Goal: Find specific page/section: Find specific page/section

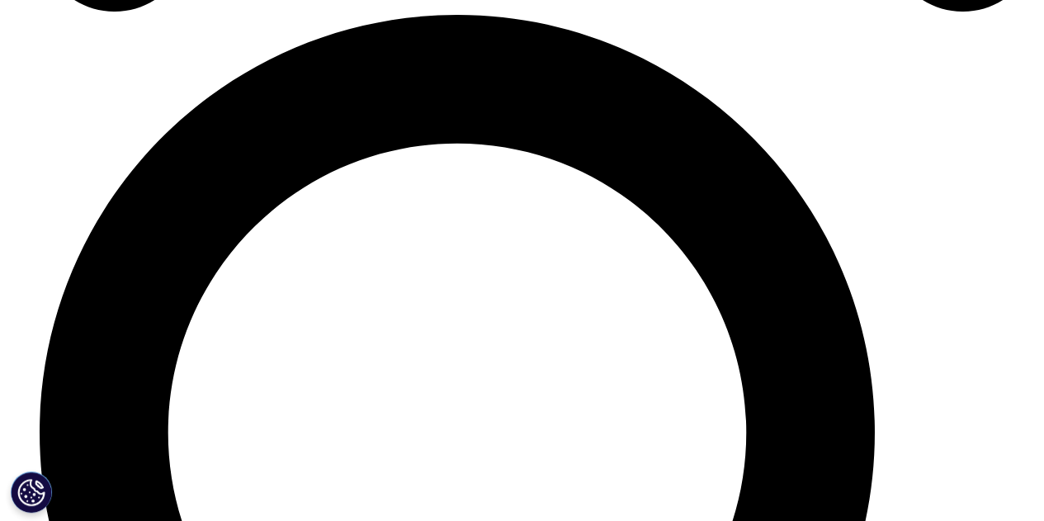
scroll to position [2495, 0]
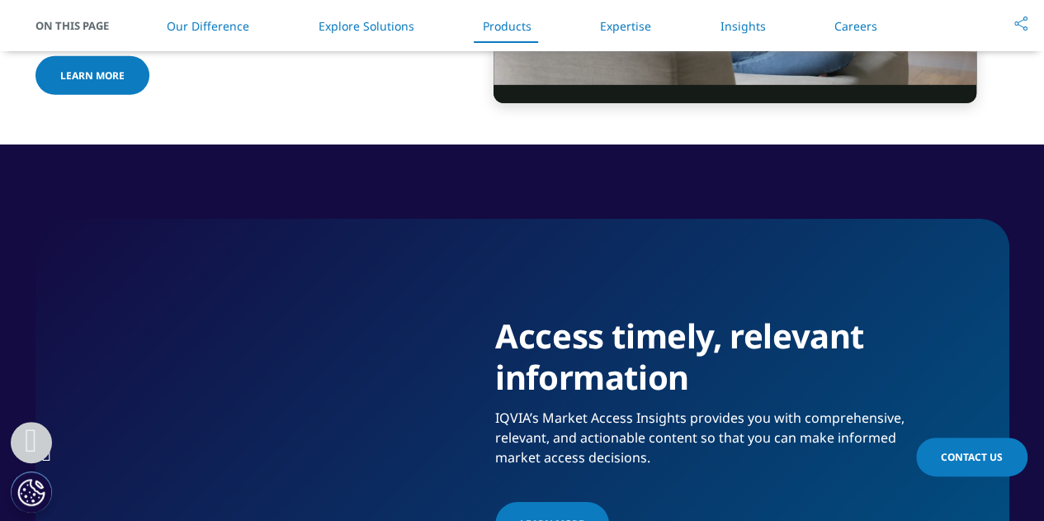
click at [342, 35] on li "Explore Solutions" at bounding box center [365, 26] width 129 height 49
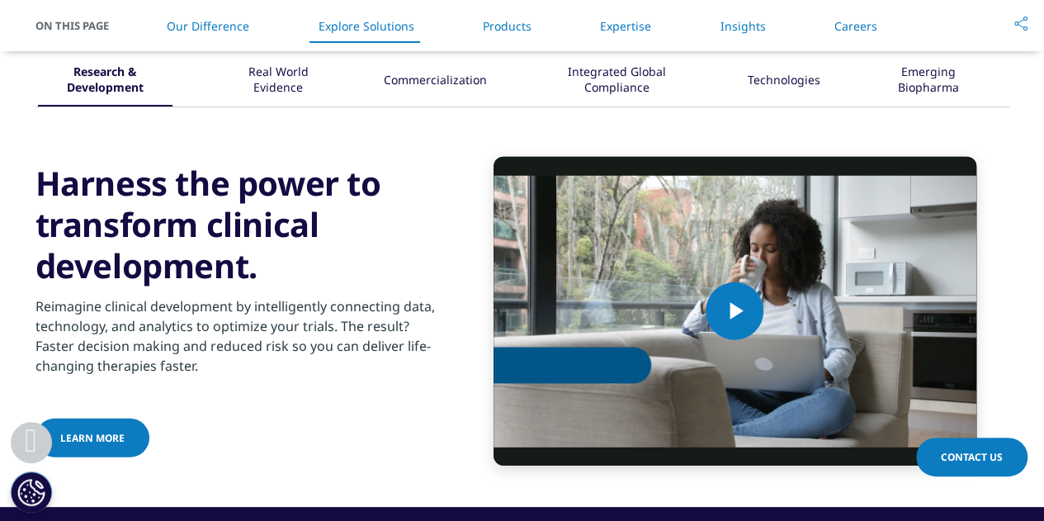
scroll to position [2130, 0]
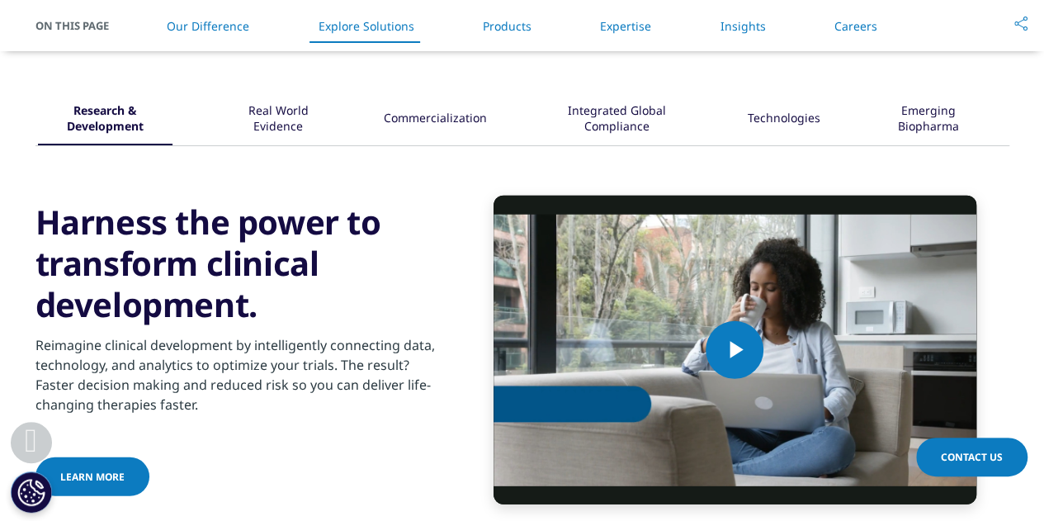
click at [520, 27] on link "Products" at bounding box center [507, 26] width 49 height 16
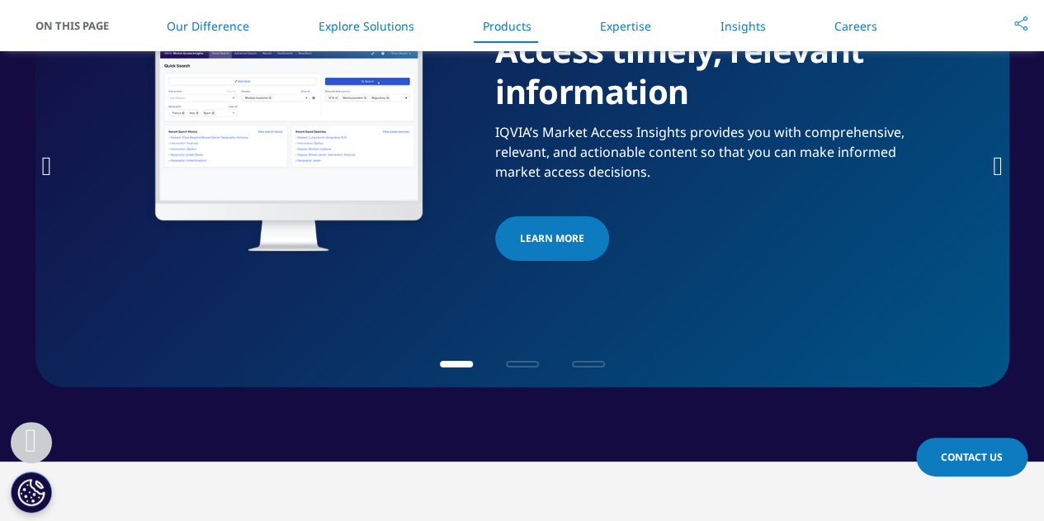
scroll to position [2770, 0]
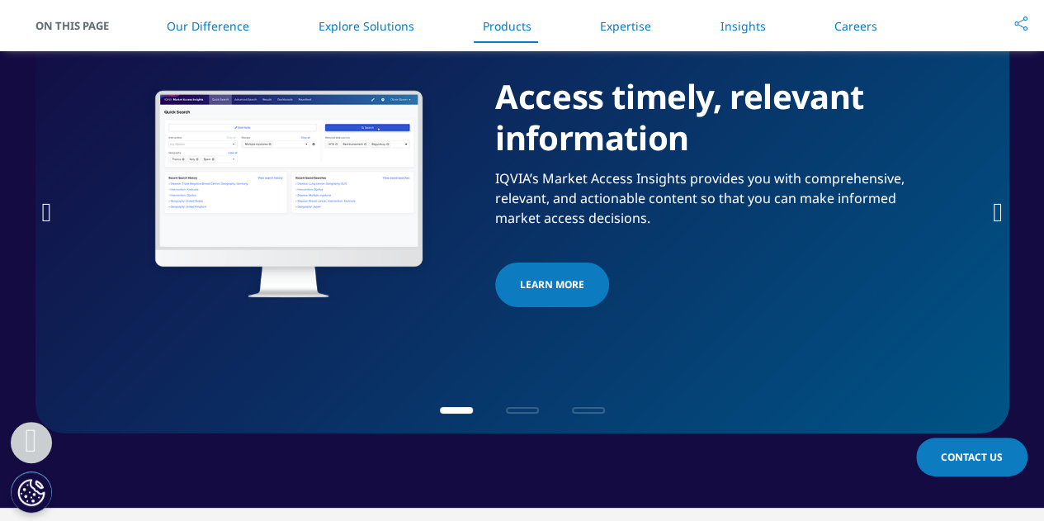
click at [993, 206] on icon "Next slide" at bounding box center [998, 212] width 10 height 26
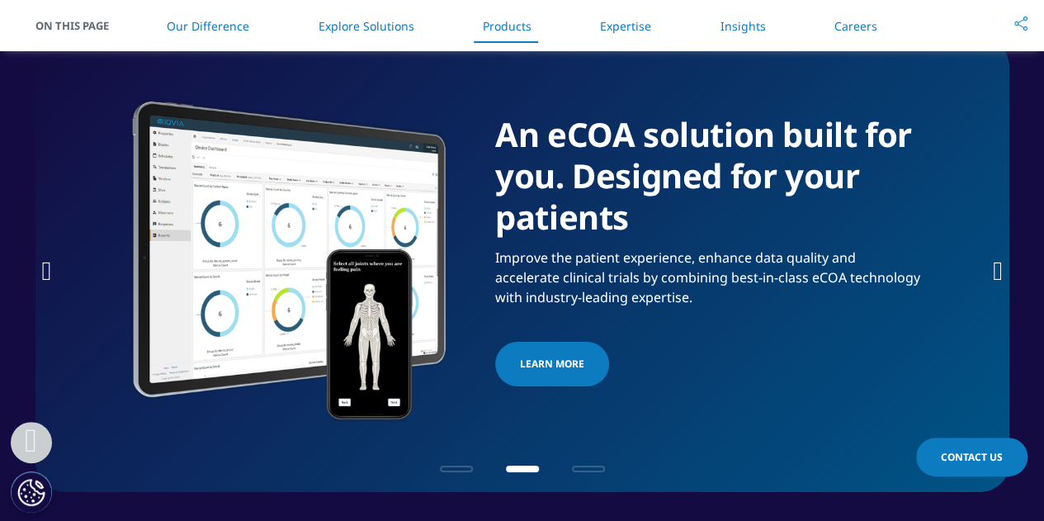
scroll to position [2710, 0]
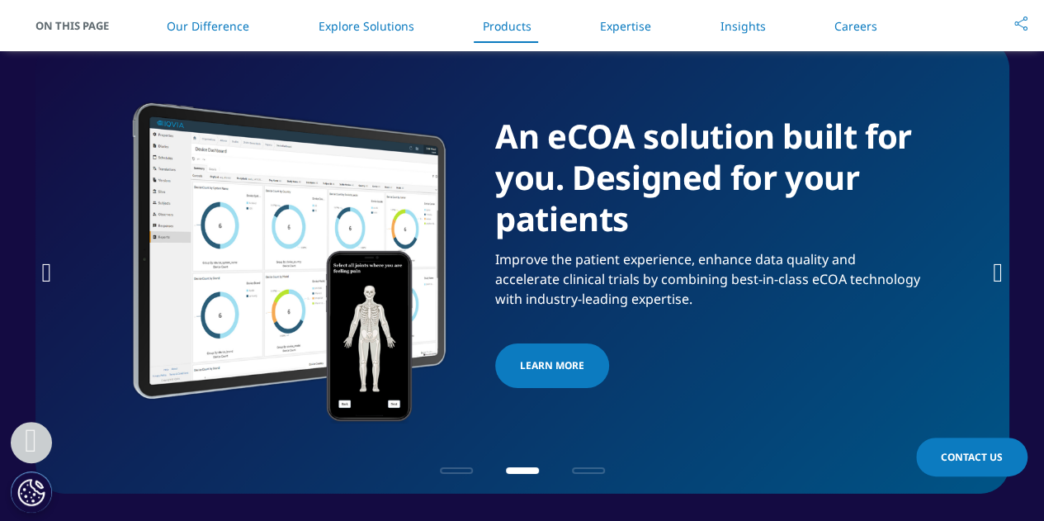
click at [1000, 270] on icon "Next slide" at bounding box center [998, 272] width 10 height 26
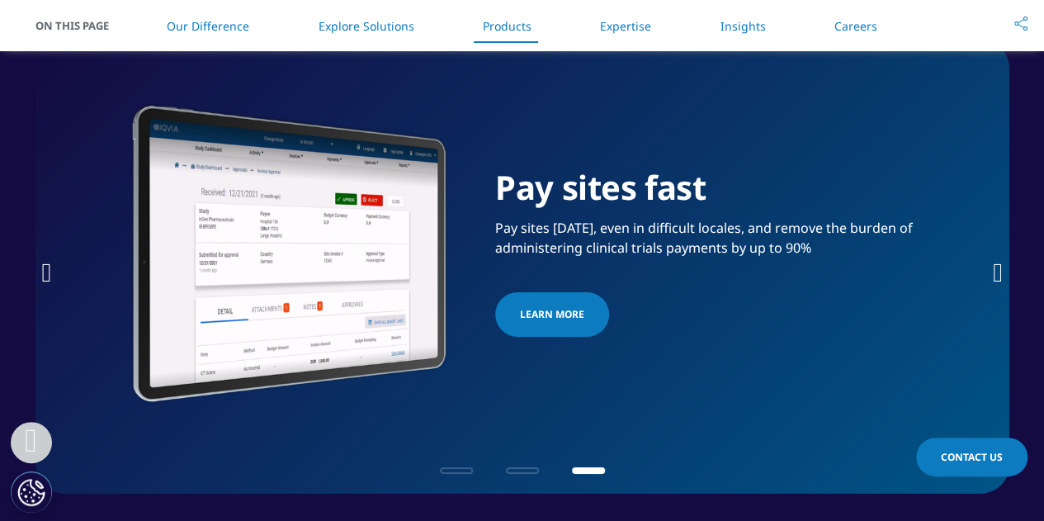
click at [1000, 270] on icon "Next slide" at bounding box center [998, 272] width 10 height 26
